Goal: Information Seeking & Learning: Learn about a topic

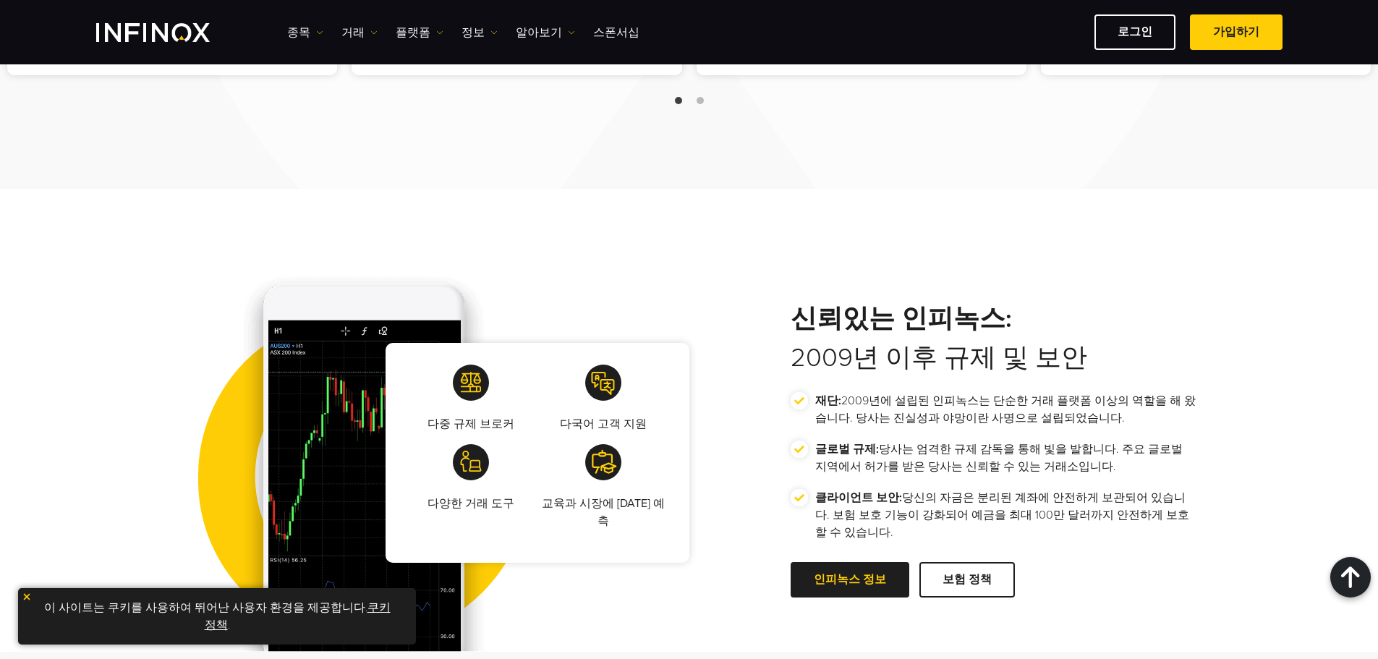
scroll to position [2315, 0]
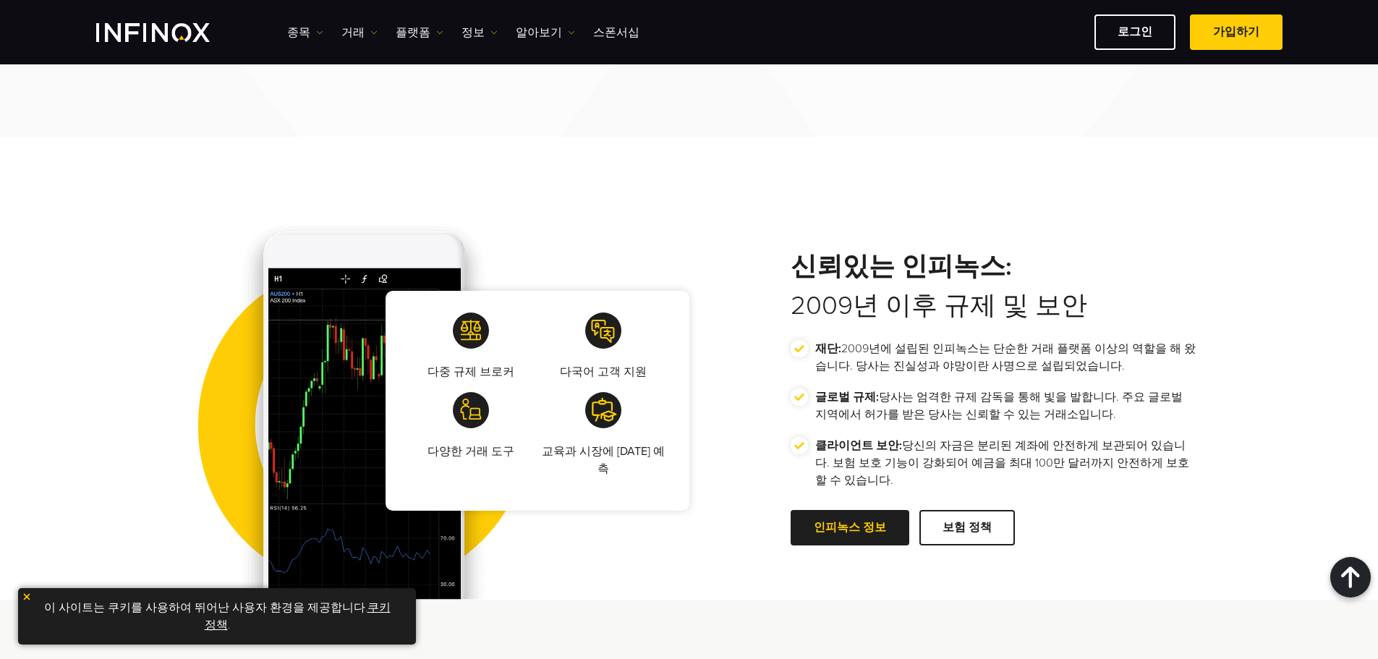
click at [29, 593] on img at bounding box center [27, 597] width 10 height 10
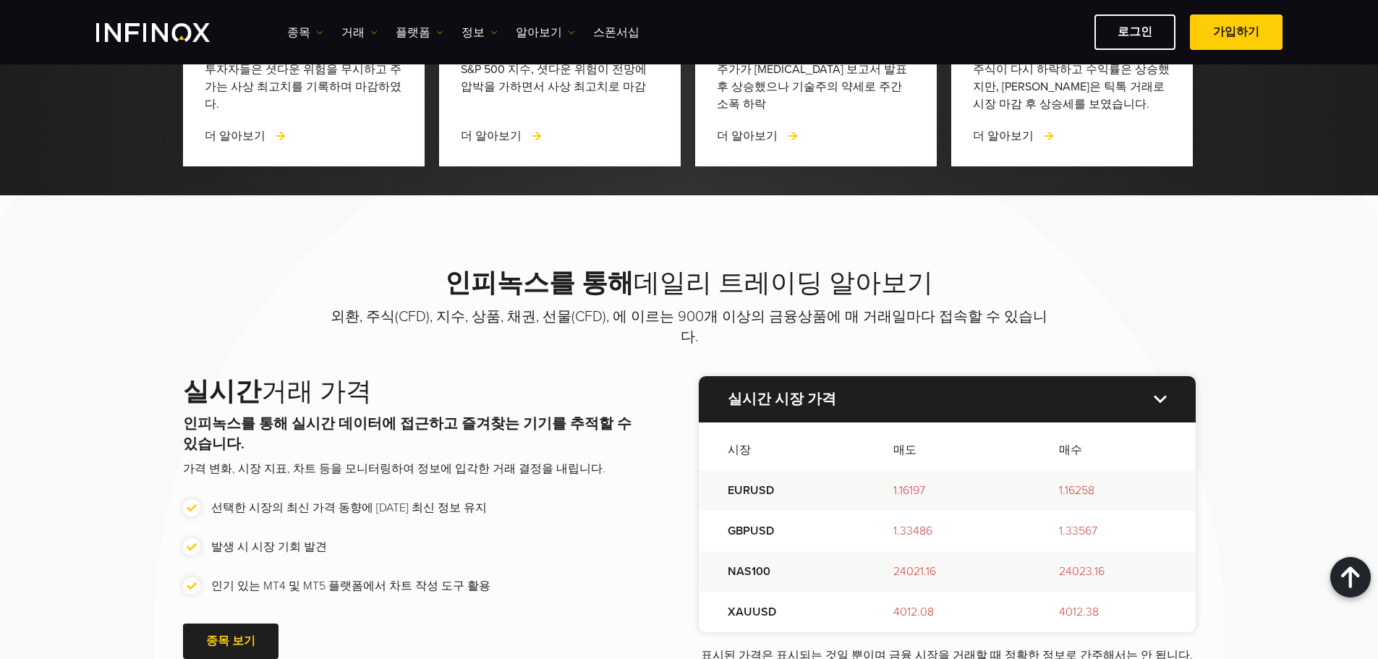
scroll to position [0, 0]
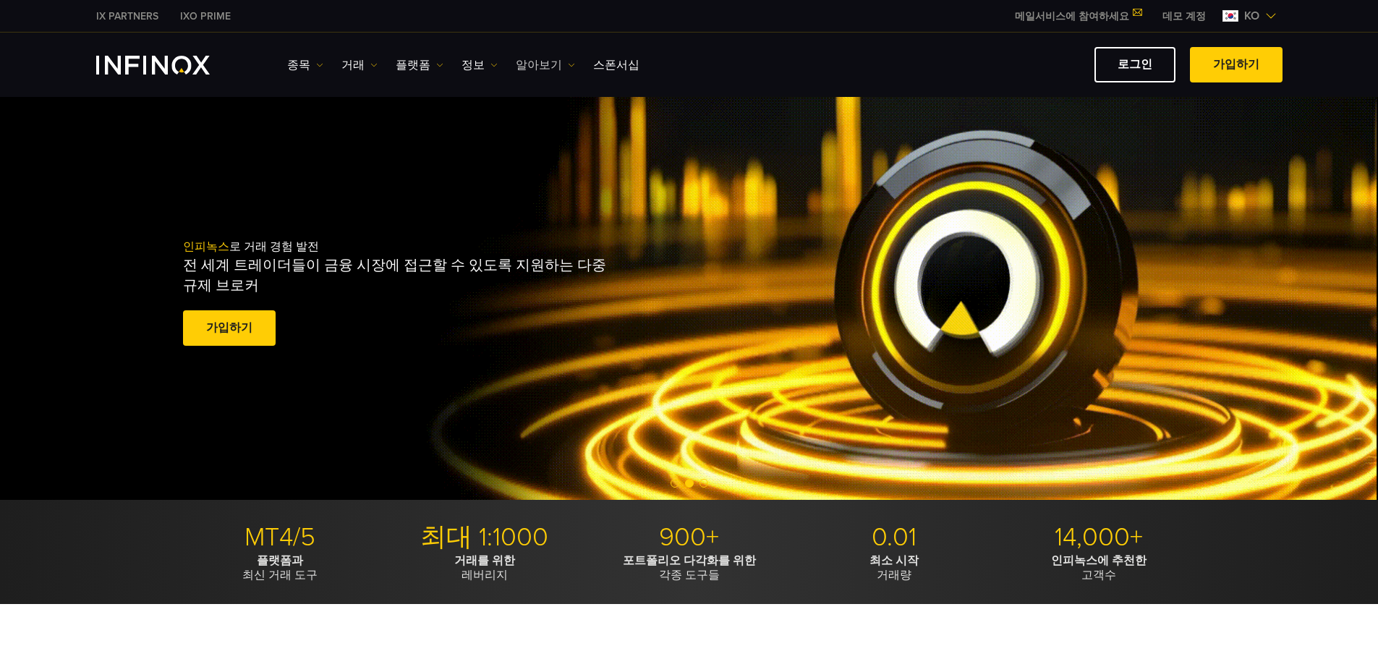
click at [539, 62] on link "알아보기" at bounding box center [545, 64] width 59 height 17
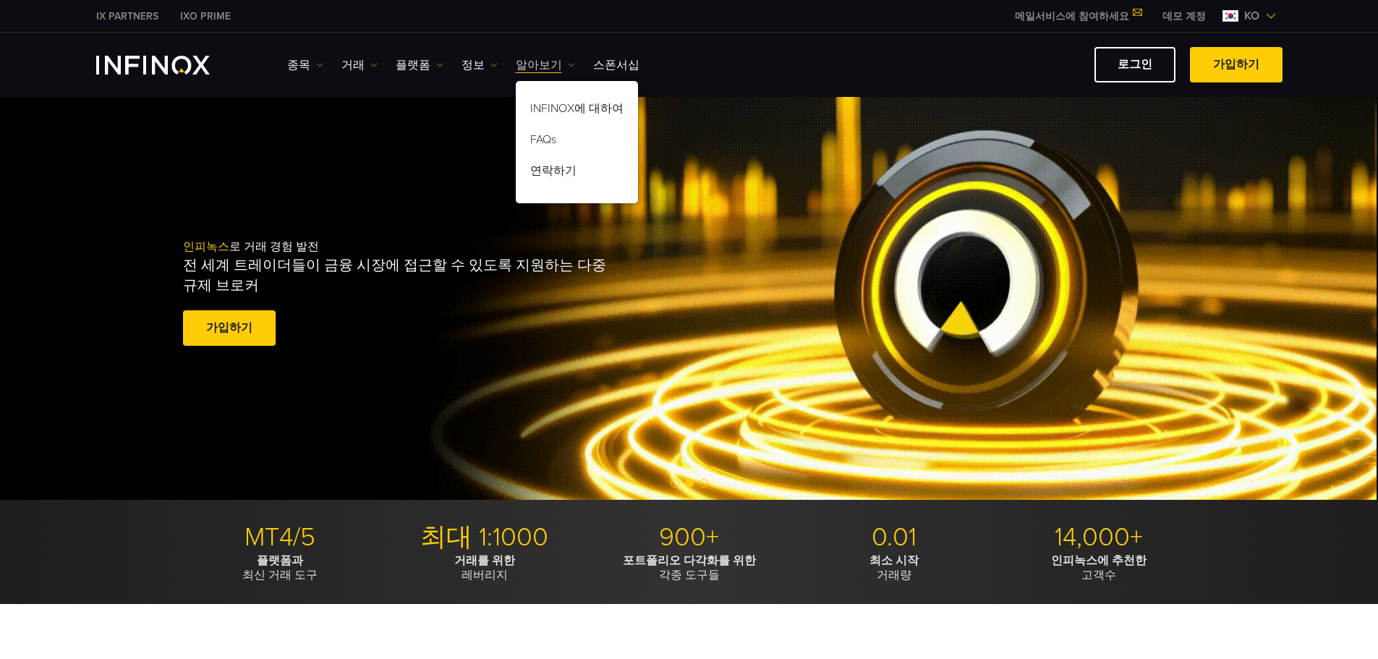
click at [539, 62] on link "알아보기" at bounding box center [545, 64] width 59 height 17
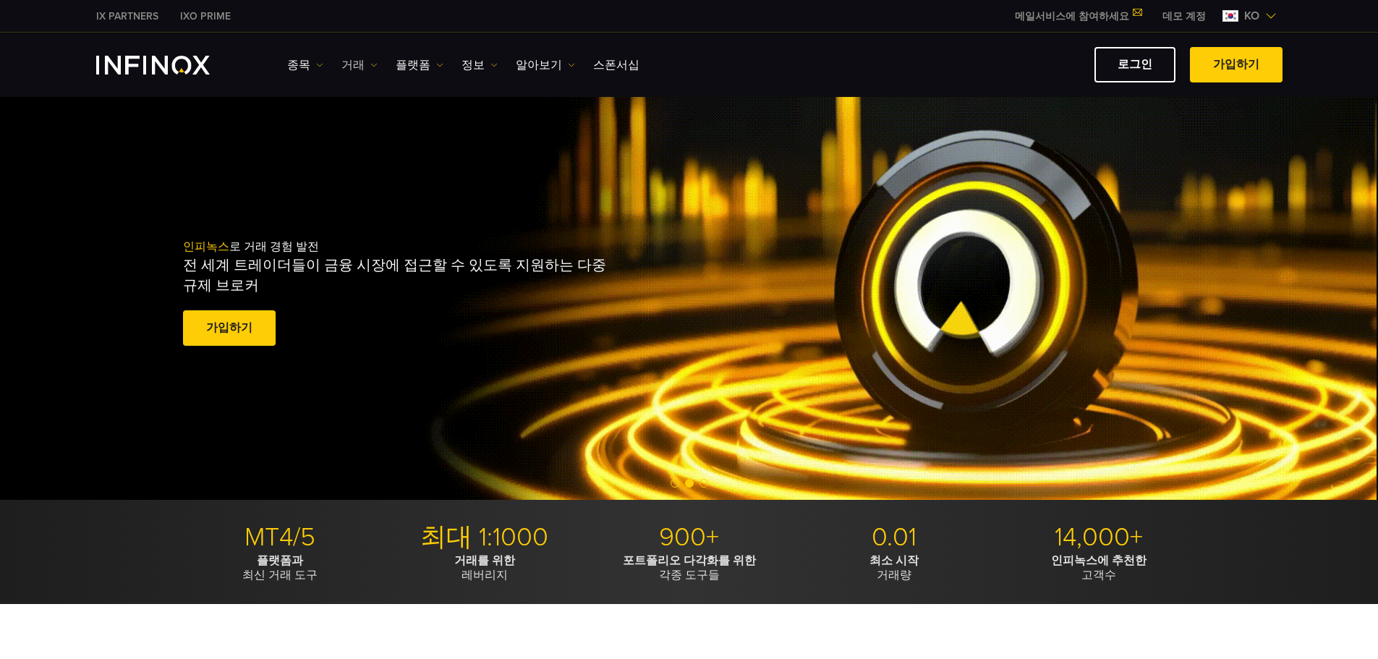
click at [347, 64] on link "거래" at bounding box center [359, 64] width 36 height 17
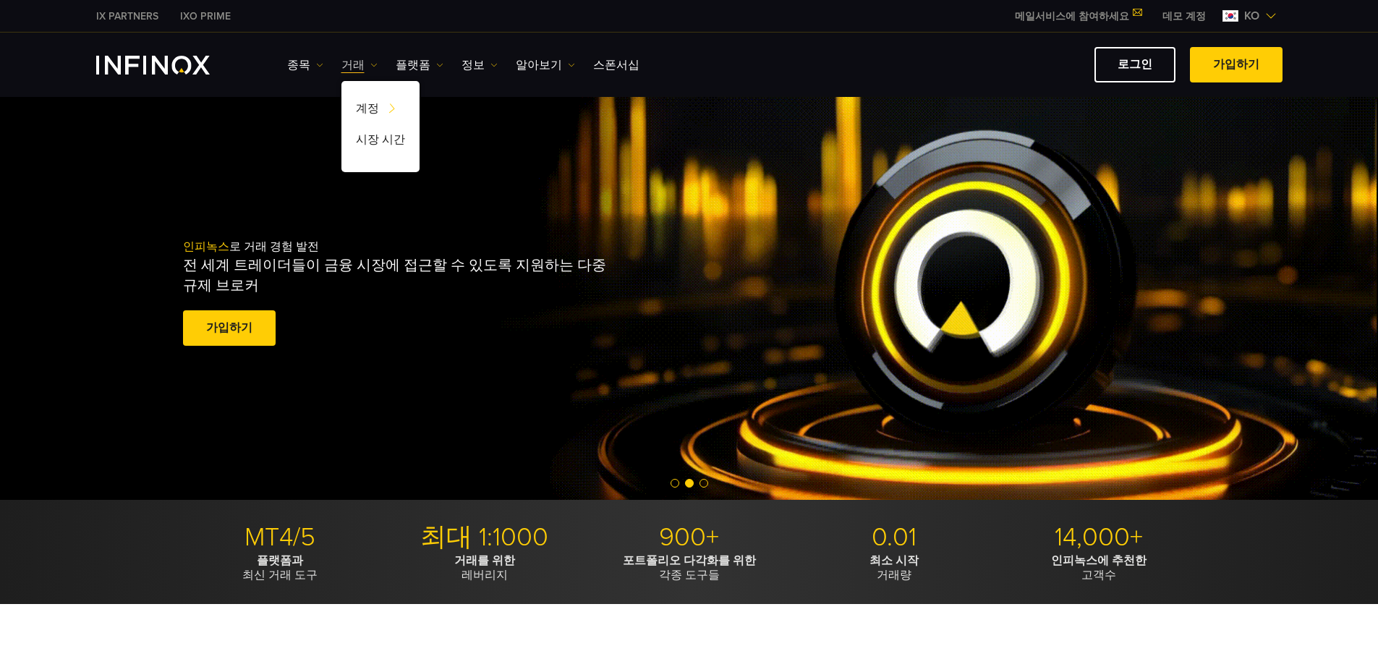
click at [348, 64] on link "거래" at bounding box center [359, 64] width 36 height 17
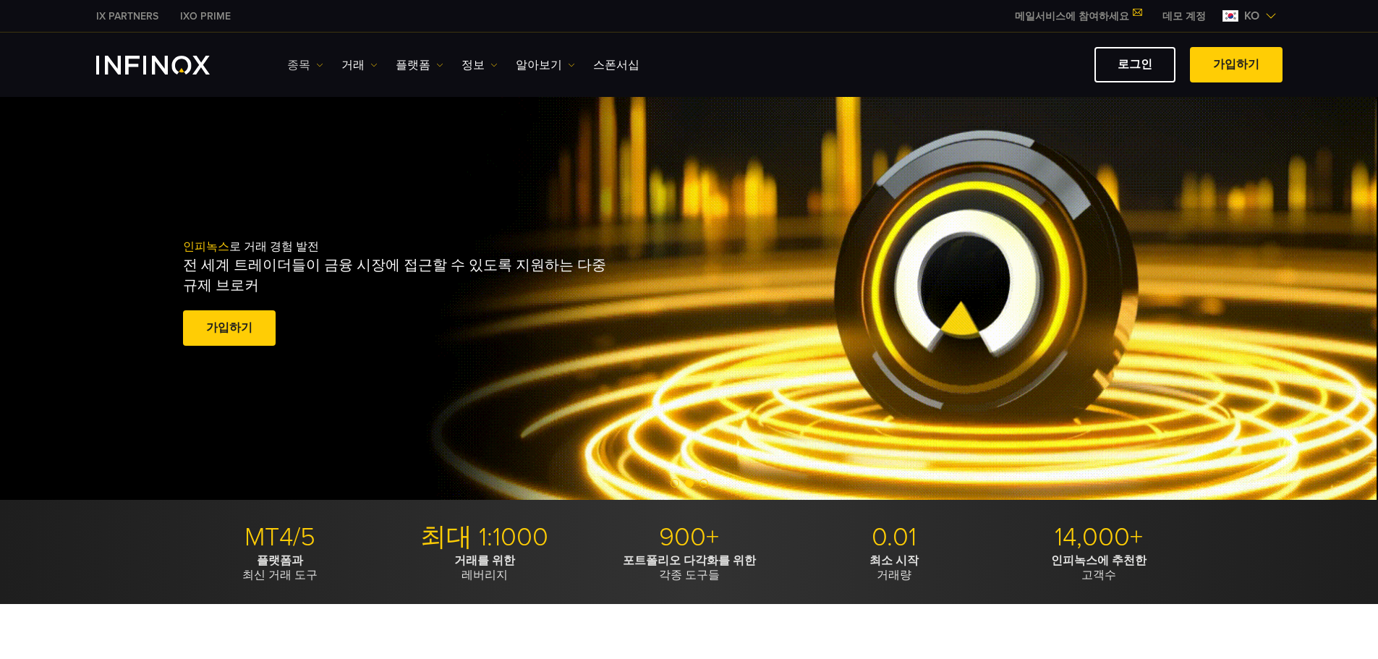
click at [305, 64] on link "종목" at bounding box center [305, 64] width 36 height 17
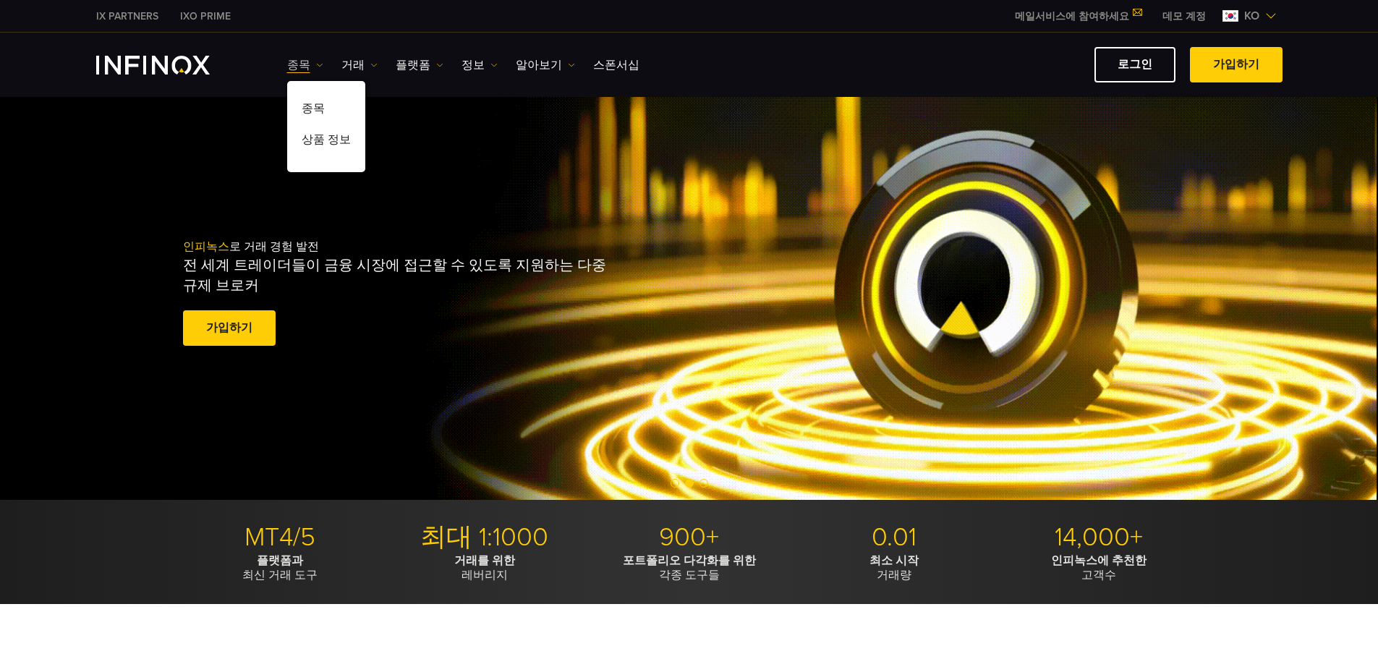
click at [305, 64] on link "종목" at bounding box center [305, 64] width 36 height 17
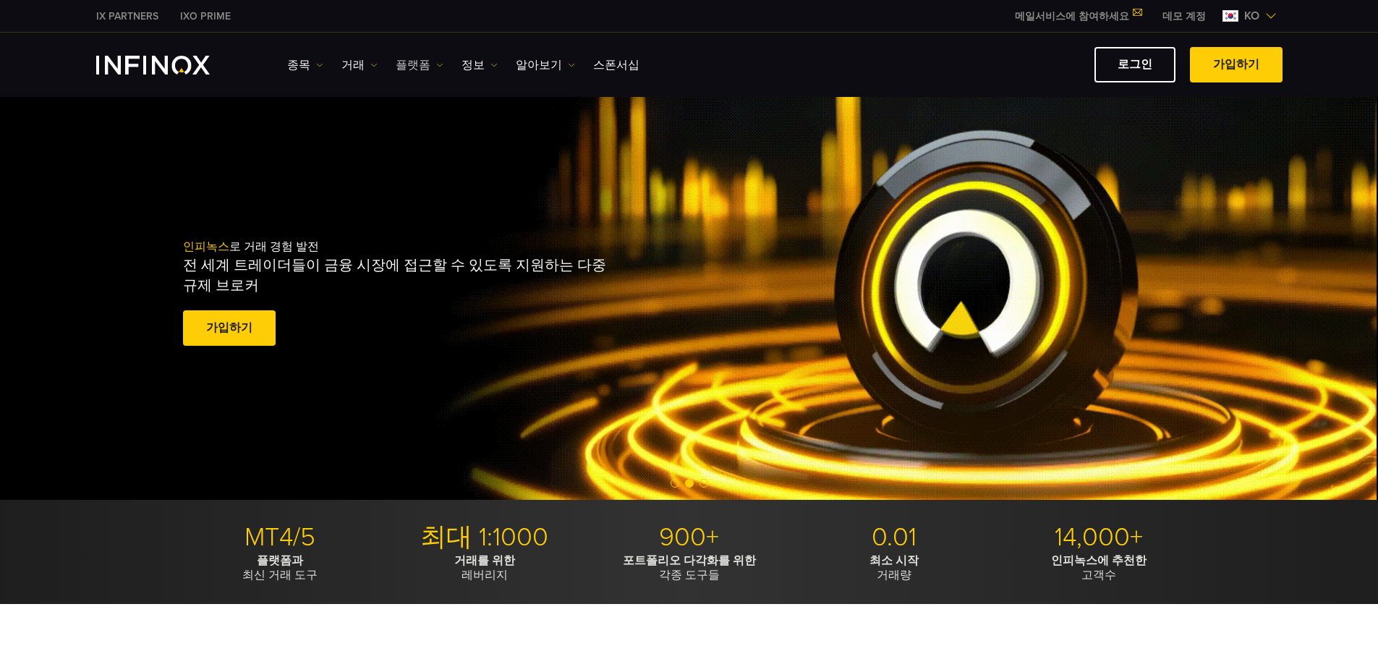
click at [412, 61] on link "플랫폼" at bounding box center [420, 64] width 48 height 17
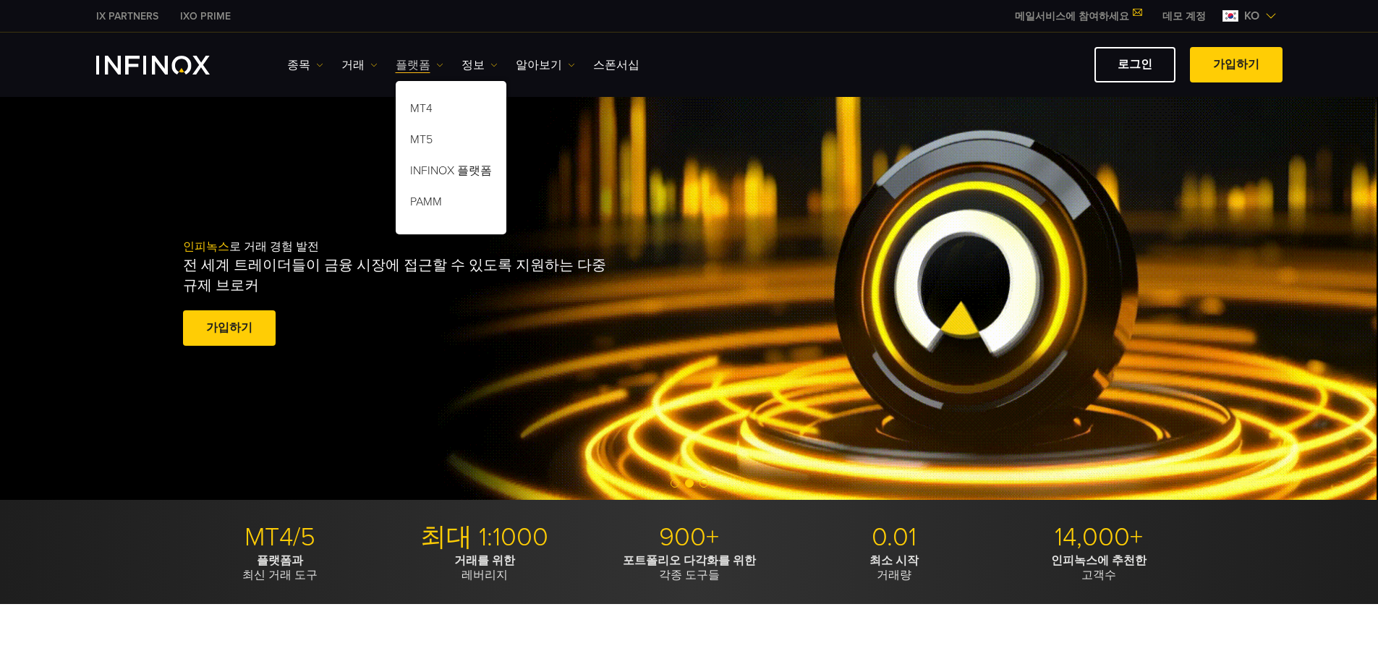
click at [412, 61] on link "플랫폼" at bounding box center [420, 64] width 48 height 17
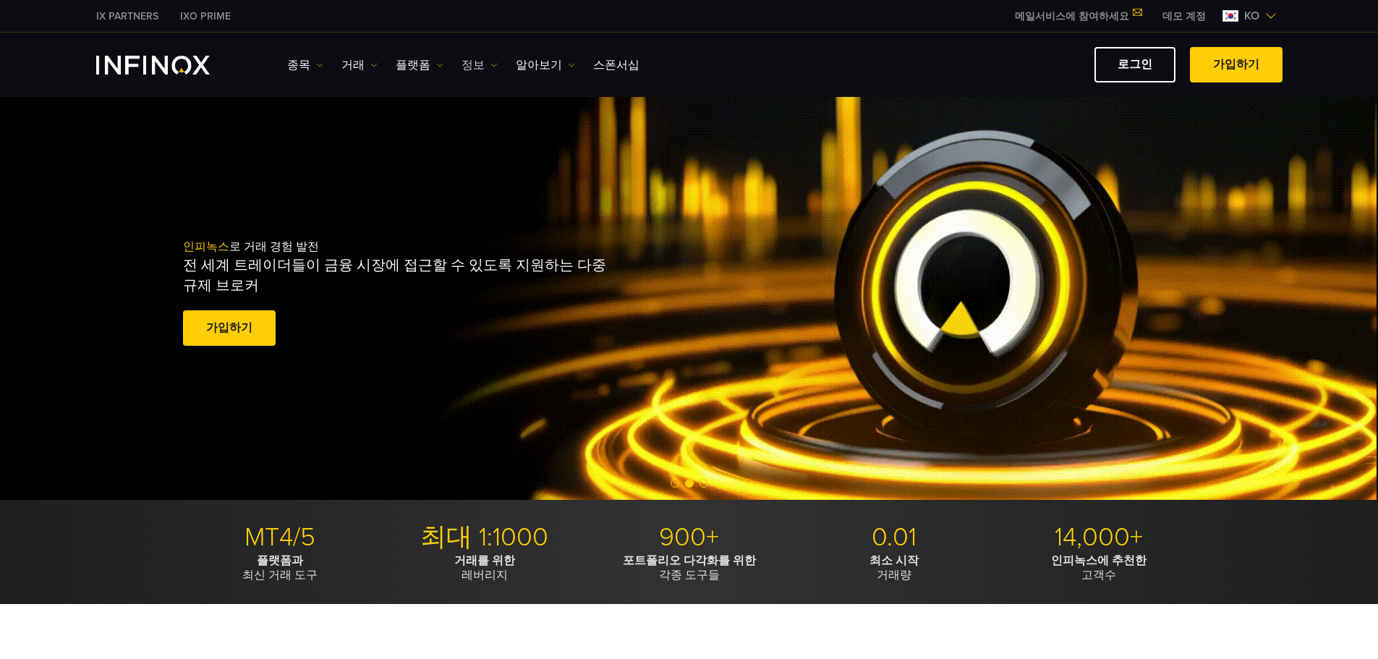
click at [472, 64] on link "정보" at bounding box center [480, 64] width 36 height 17
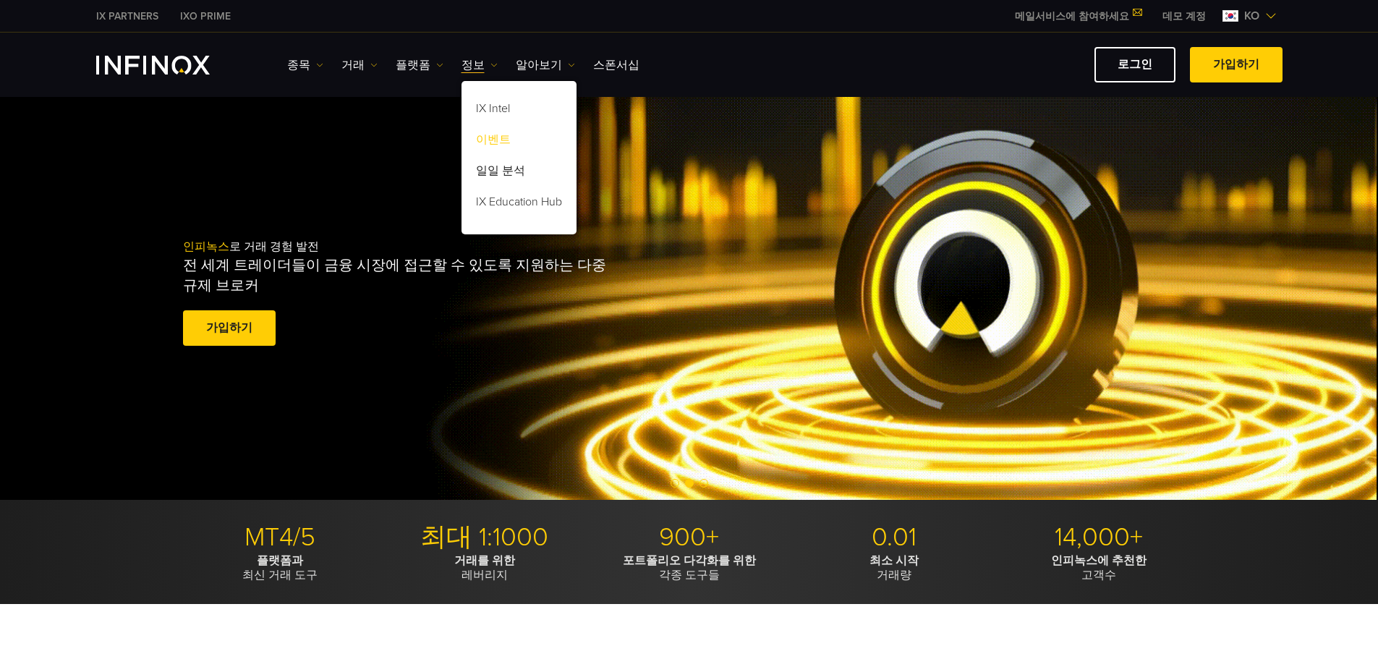
click at [500, 137] on link "이벤트" at bounding box center [519, 142] width 115 height 31
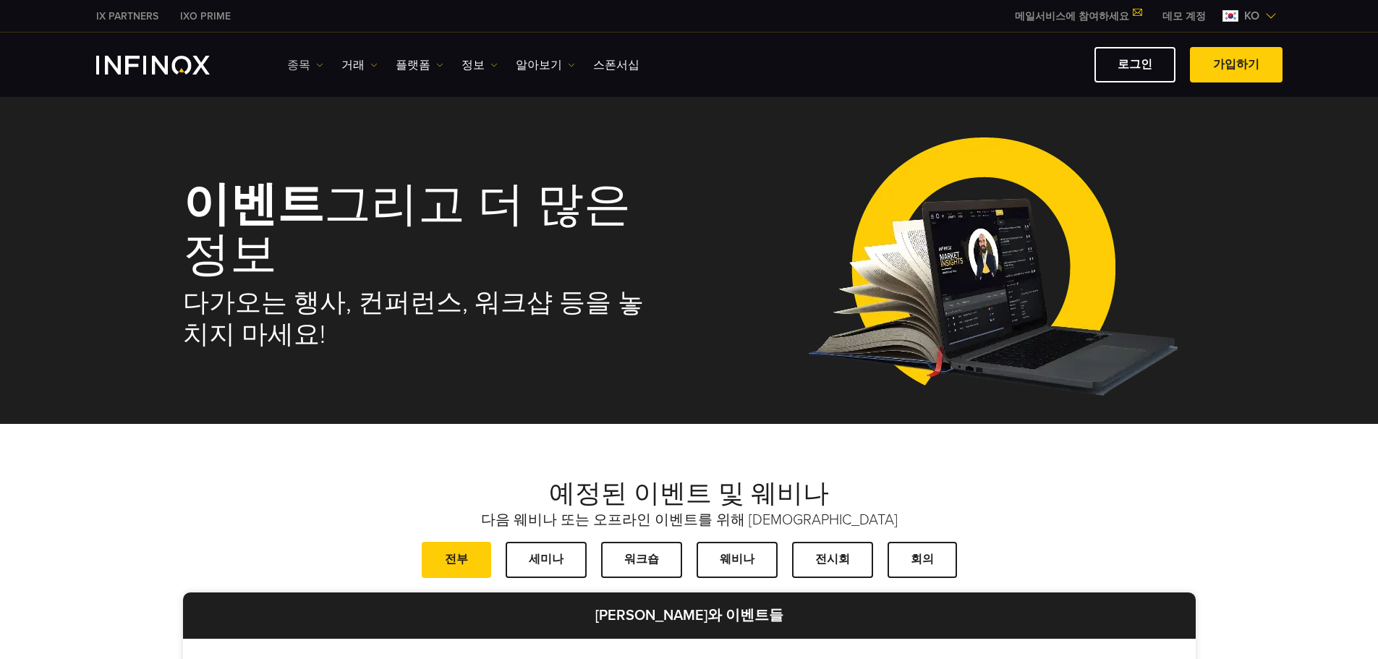
click at [308, 64] on link "종목" at bounding box center [305, 64] width 36 height 17
click at [349, 67] on link "거래" at bounding box center [359, 64] width 36 height 17
click at [399, 66] on link "플랫폼" at bounding box center [420, 64] width 48 height 17
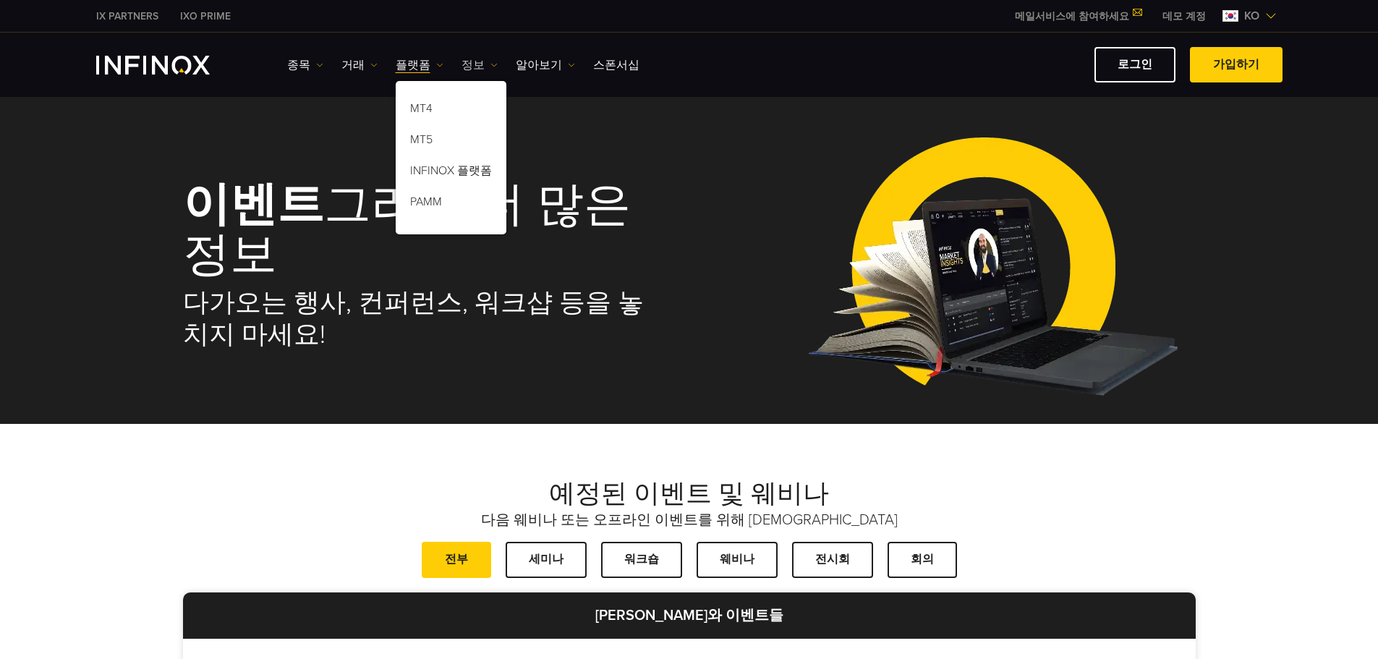
click at [491, 65] on img at bounding box center [494, 64] width 7 height 7
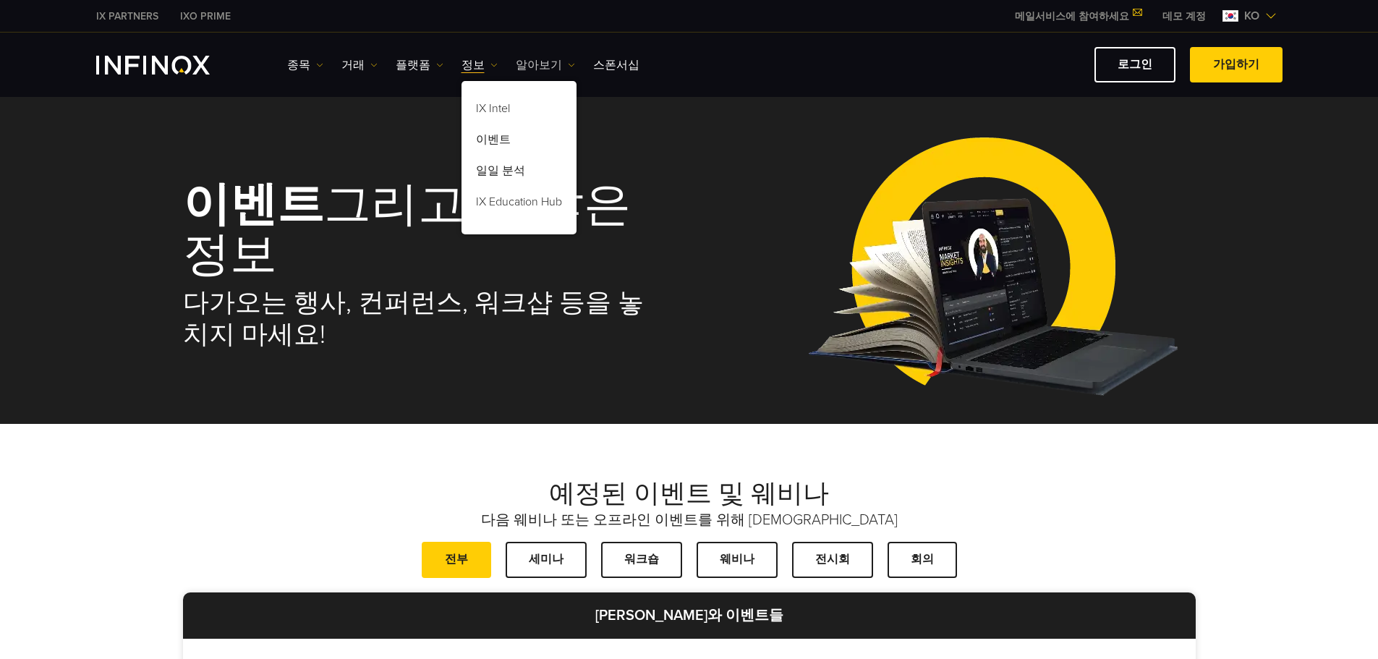
click at [516, 69] on link "알아보기" at bounding box center [545, 64] width 59 height 17
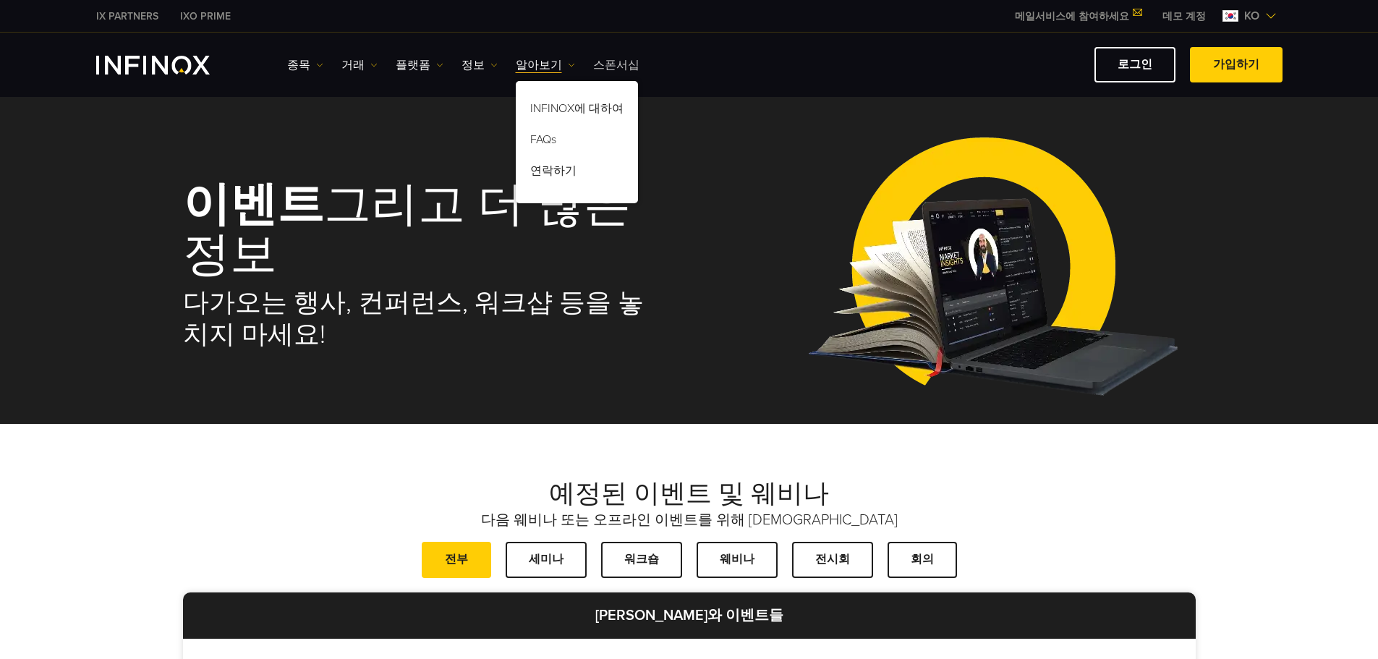
click at [603, 66] on link "스폰서십" at bounding box center [616, 64] width 46 height 17
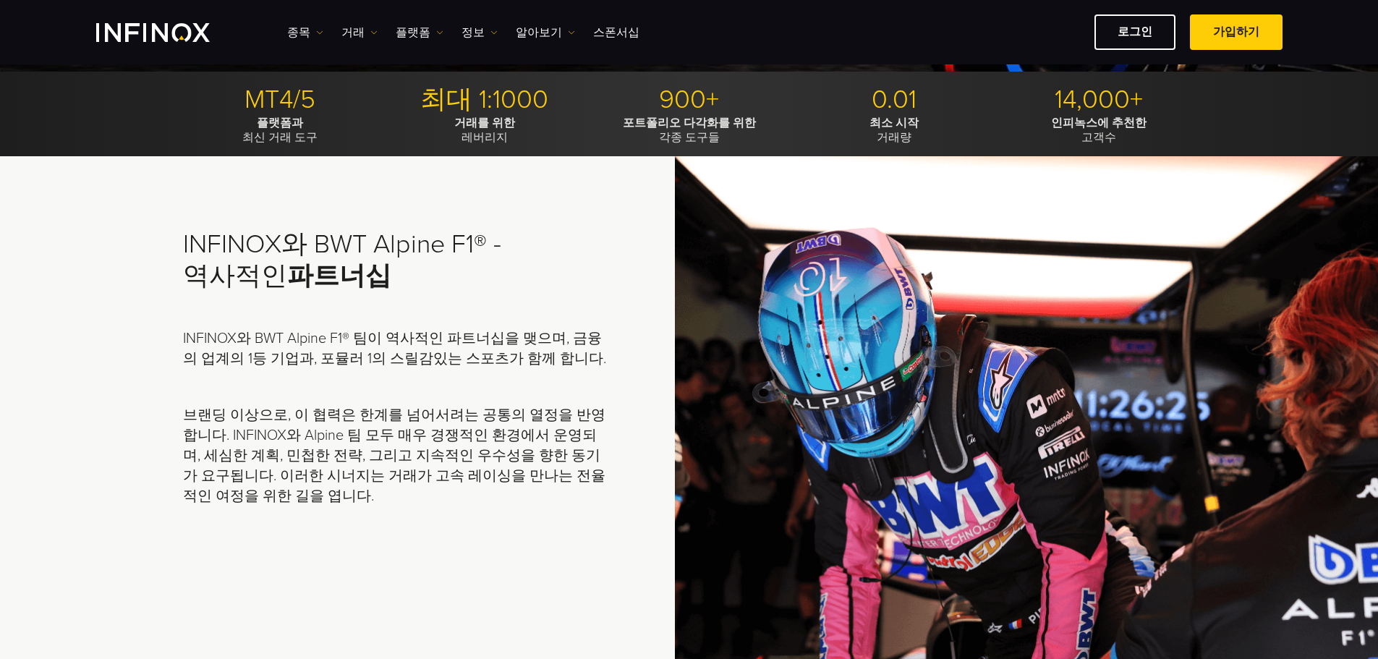
scroll to position [506, 0]
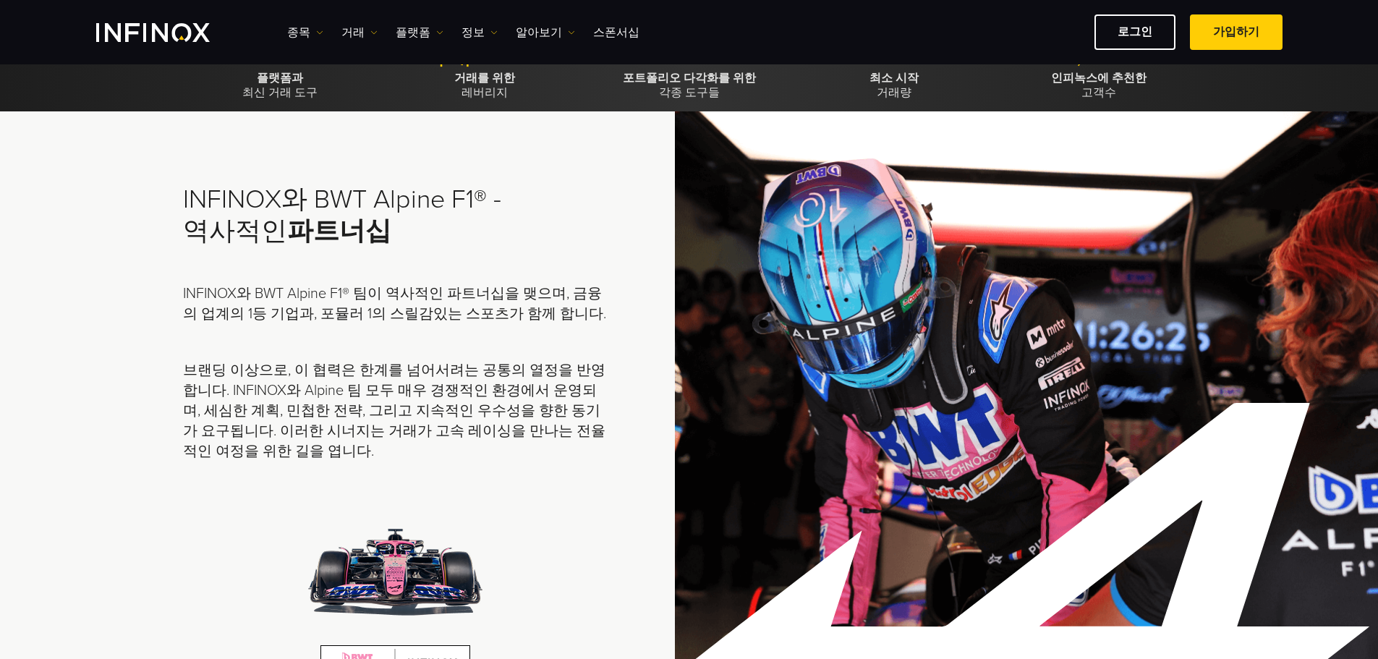
click at [190, 41] on img "INFINOX Logo" at bounding box center [153, 32] width 114 height 19
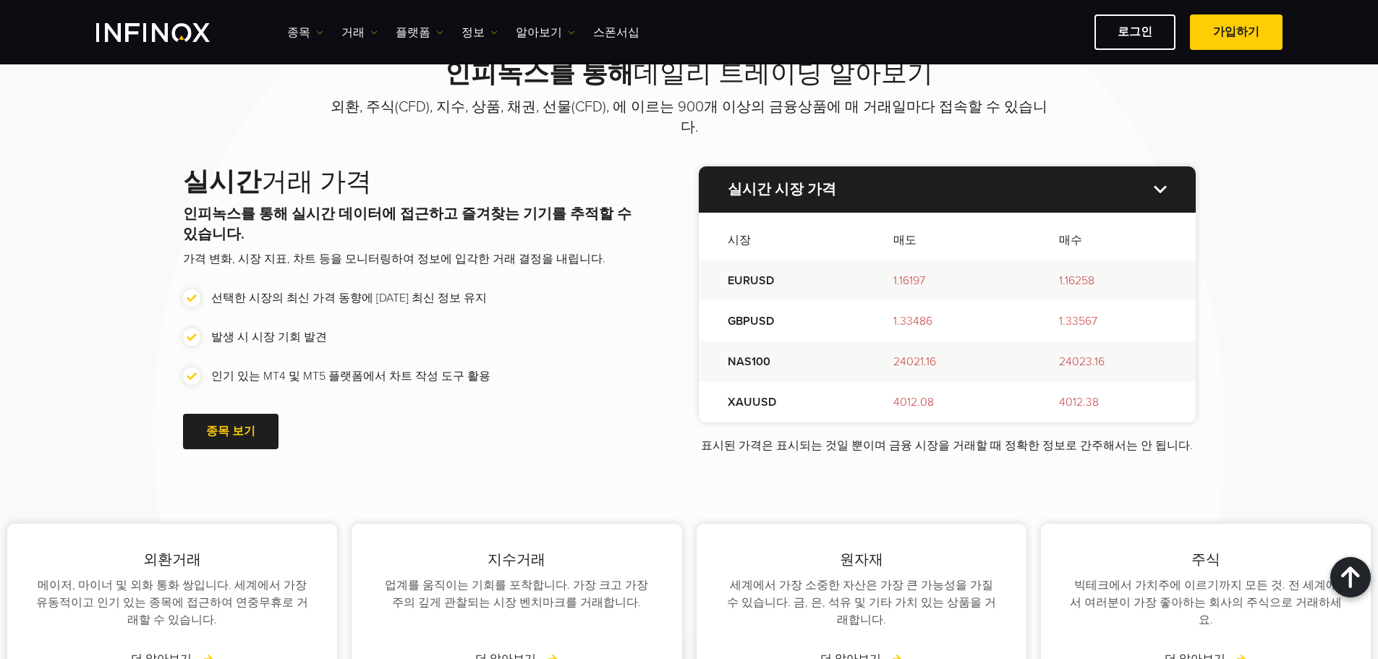
scroll to position [1664, 0]
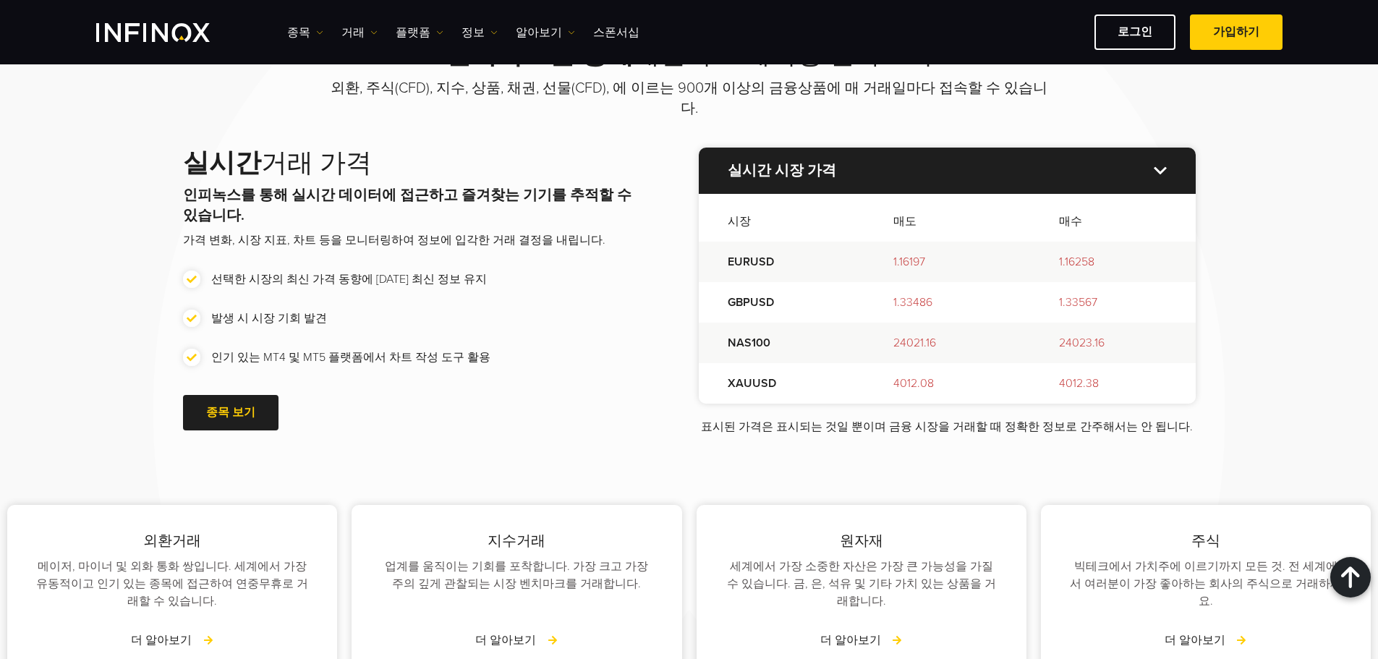
click at [1157, 156] on p "실시간 시장 가격" at bounding box center [947, 171] width 497 height 46
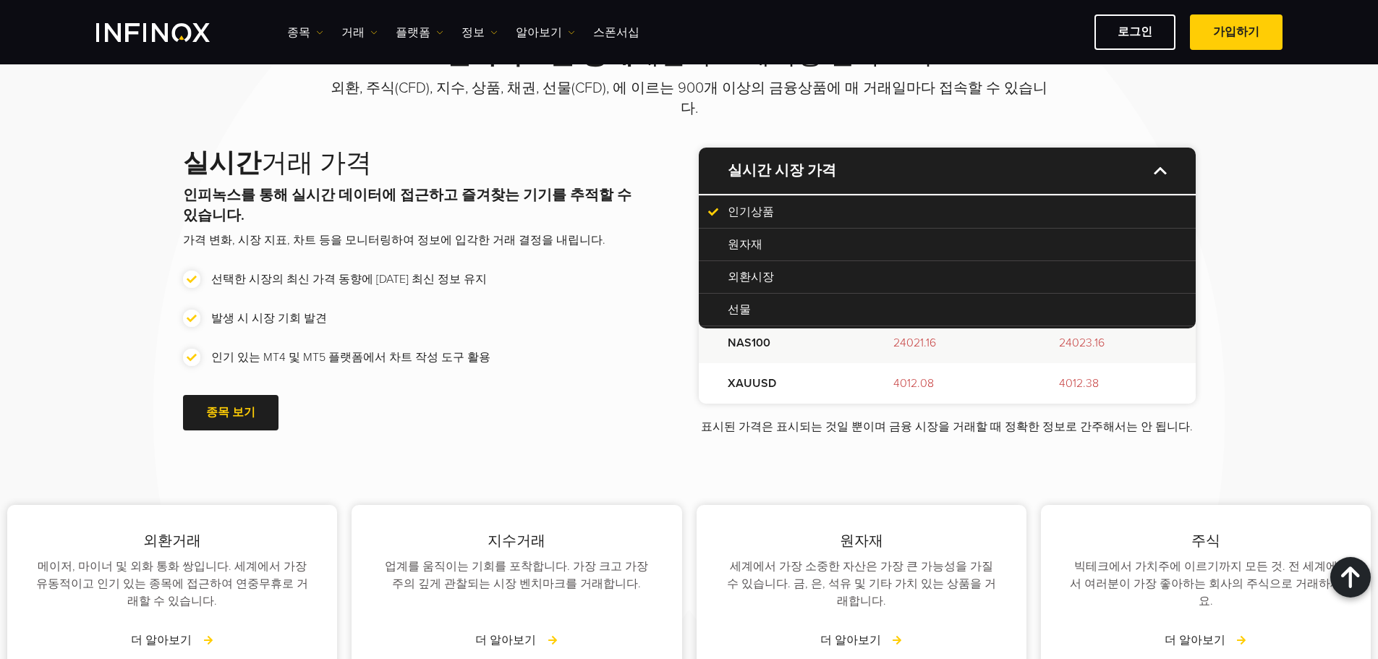
scroll to position [0, 0]
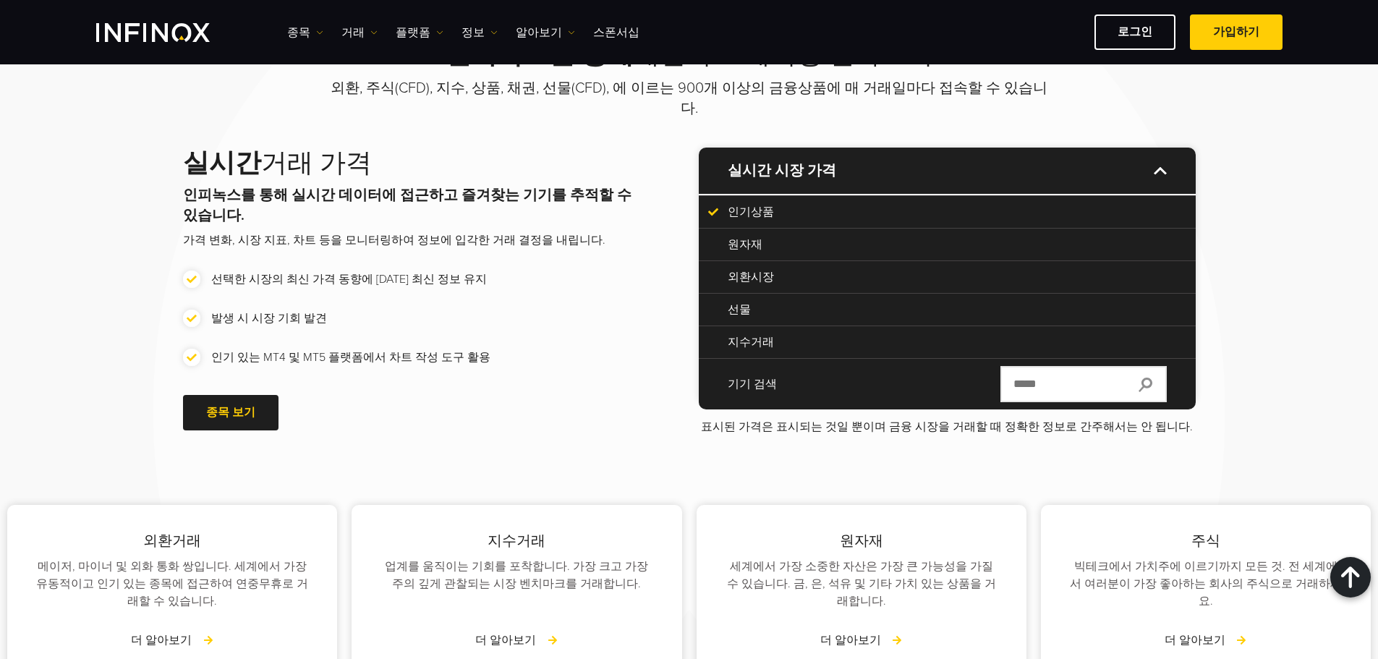
click at [752, 236] on p "원자재" at bounding box center [947, 244] width 439 height 17
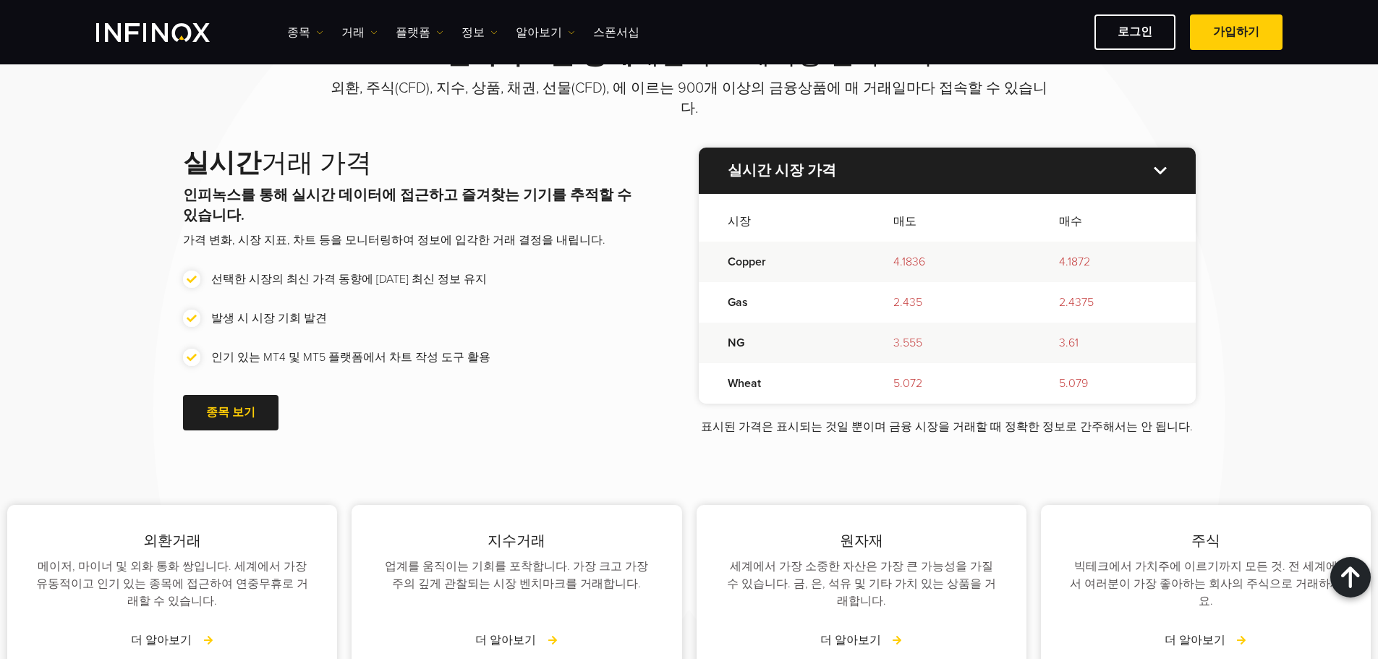
click at [1017, 154] on p "실시간 시장 가격" at bounding box center [947, 171] width 497 height 46
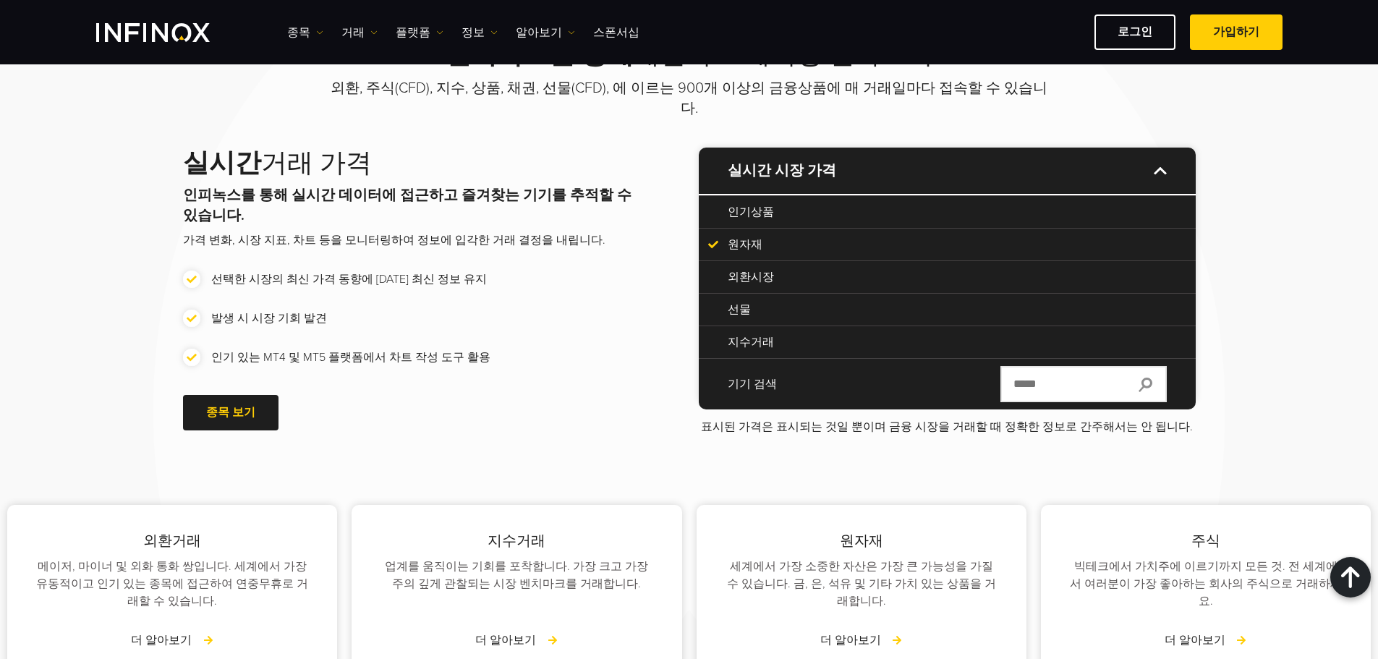
click at [774, 301] on p "선물" at bounding box center [947, 309] width 439 height 17
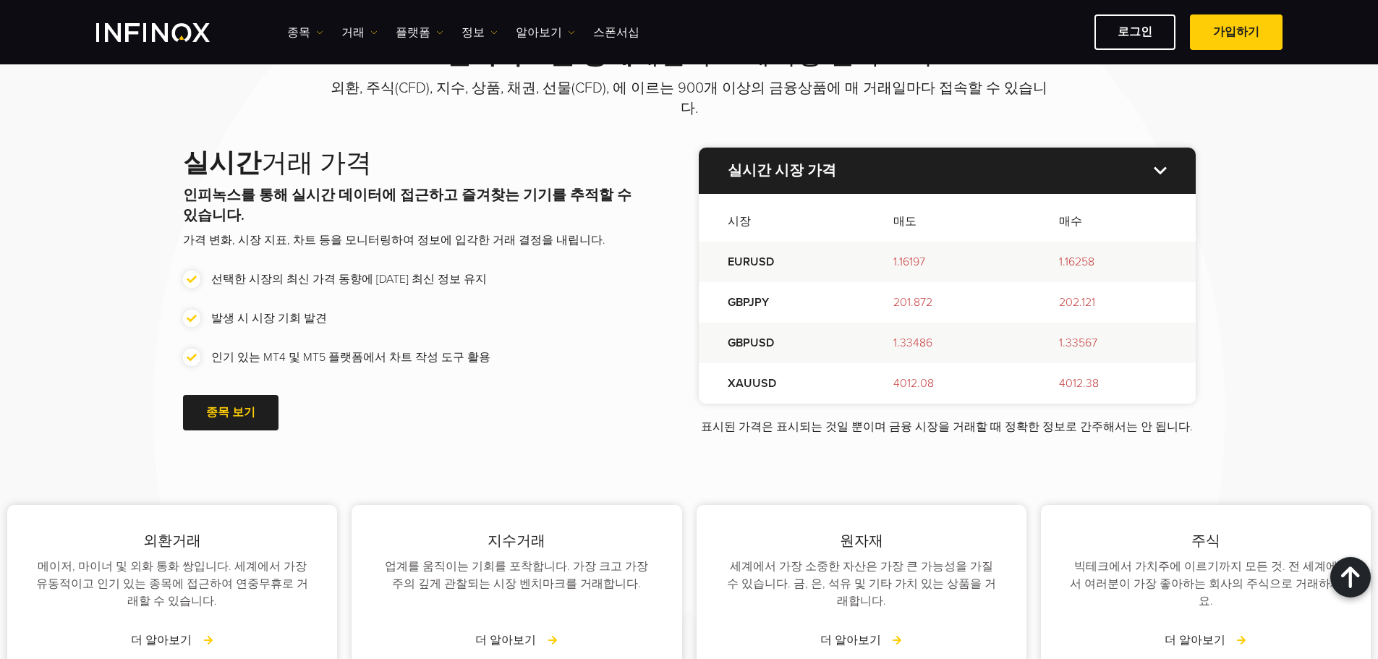
click at [841, 157] on p "실시간 시장 가격" at bounding box center [947, 171] width 497 height 46
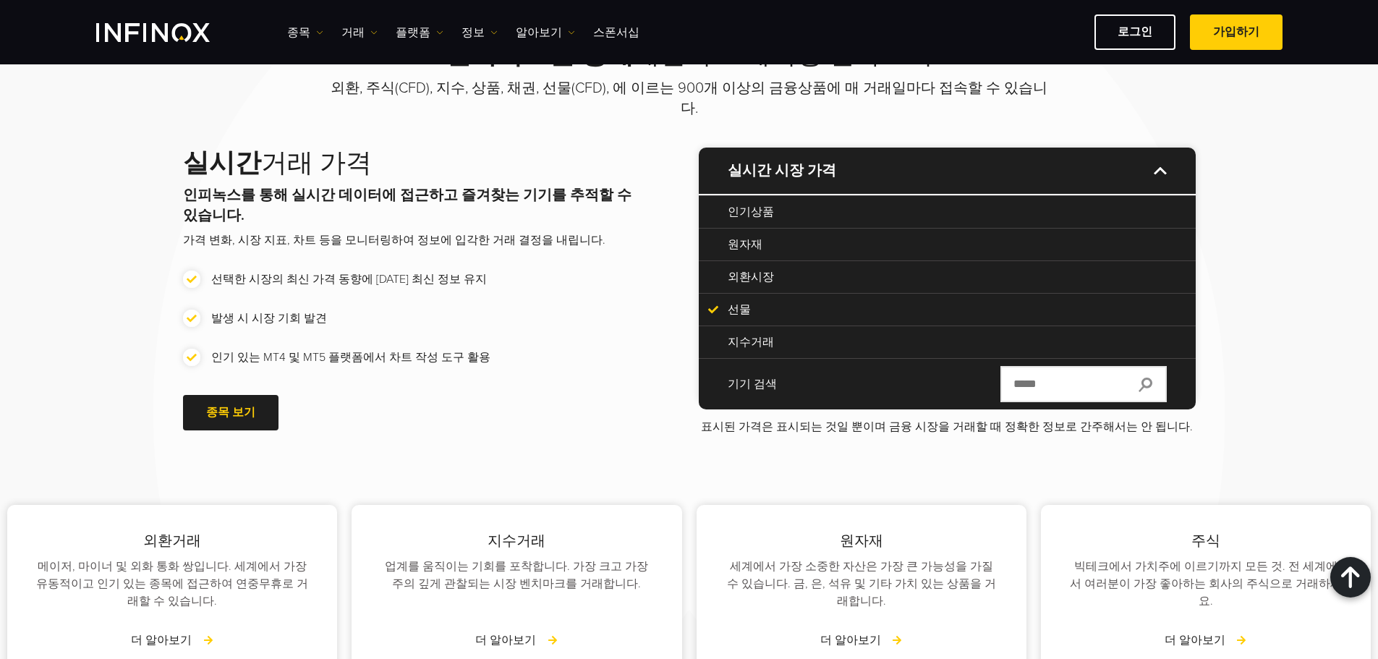
click at [601, 349] on li "인기 있는 MT4 및 MT5 플랫폼에서 차트 작성 도구 활용" at bounding box center [412, 357] width 458 height 17
click at [941, 154] on p "실시간 시장 가격" at bounding box center [947, 171] width 497 height 46
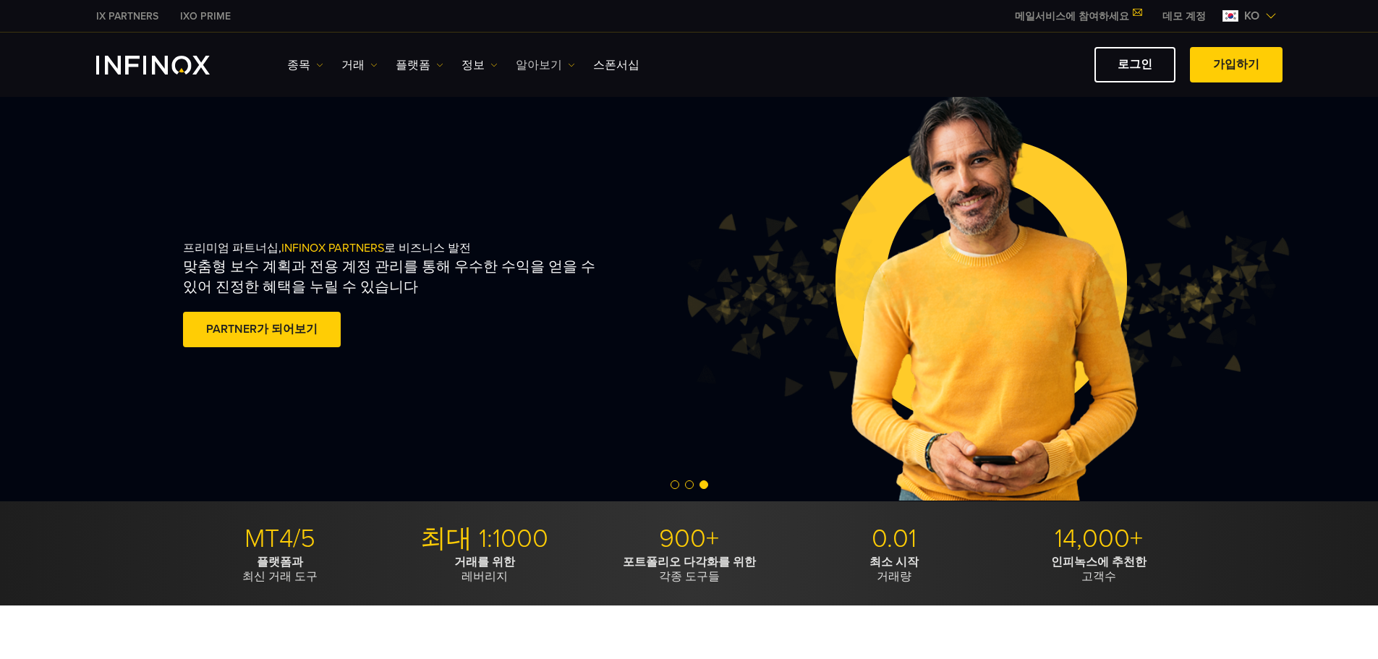
click at [551, 60] on link "알아보기" at bounding box center [545, 64] width 59 height 17
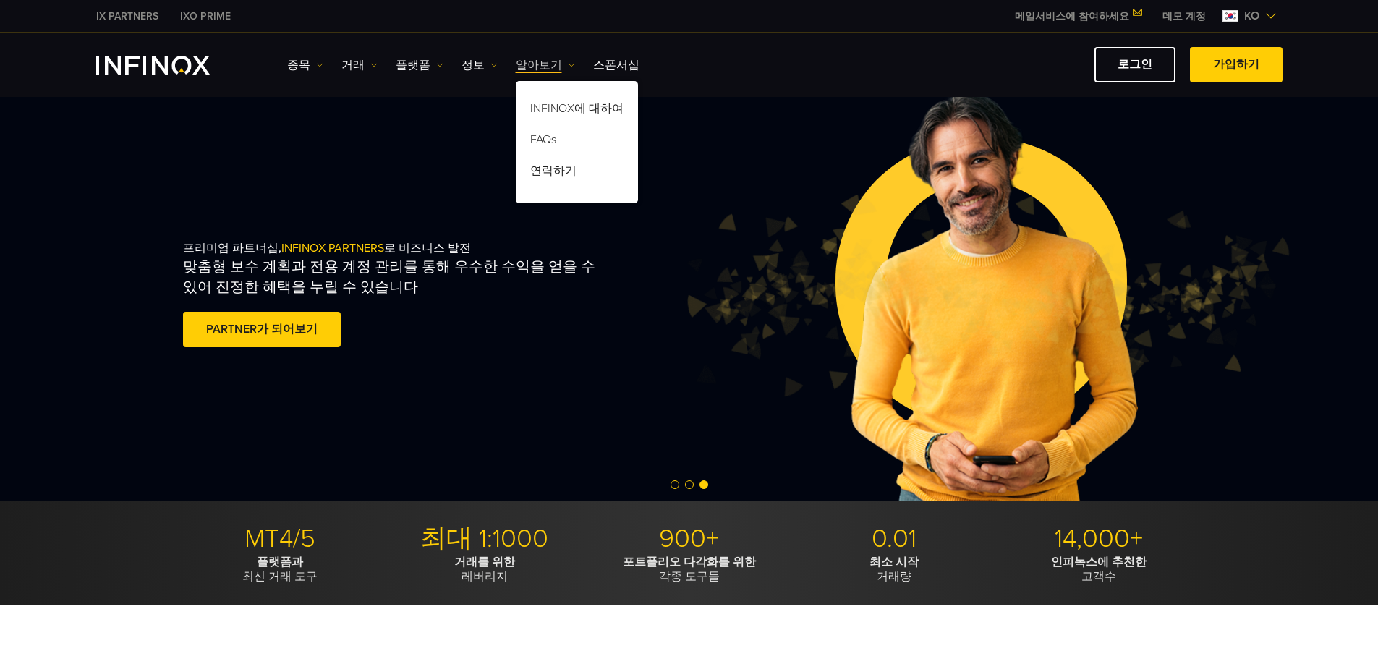
click at [543, 64] on link "알아보기" at bounding box center [545, 64] width 59 height 17
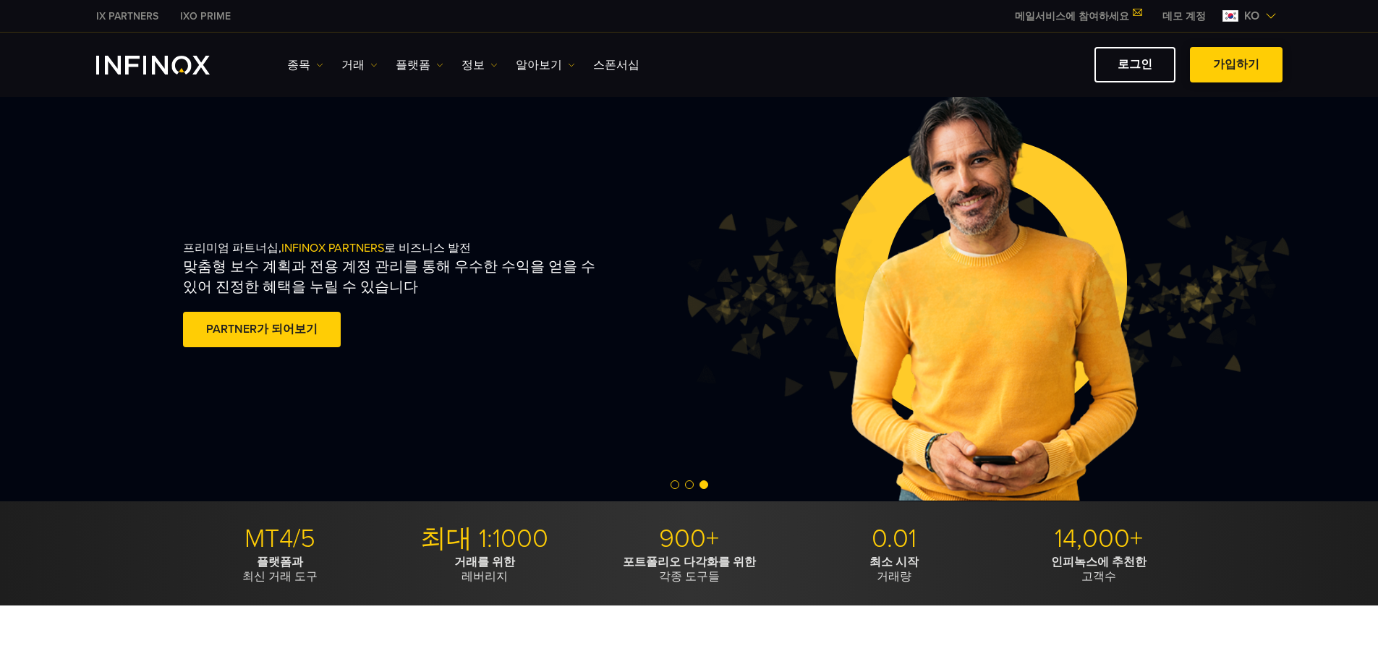
click at [1236, 65] on span at bounding box center [1236, 65] width 0 height 0
